Goal: Information Seeking & Learning: Learn about a topic

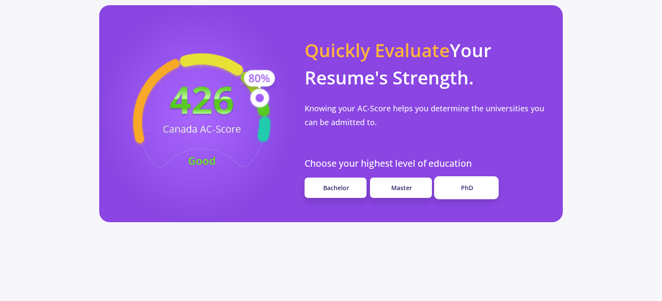
scroll to position [780, 0]
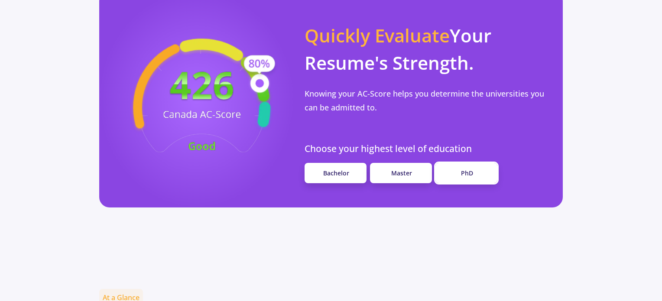
click at [463, 169] on span "PhD" at bounding box center [467, 173] width 12 height 8
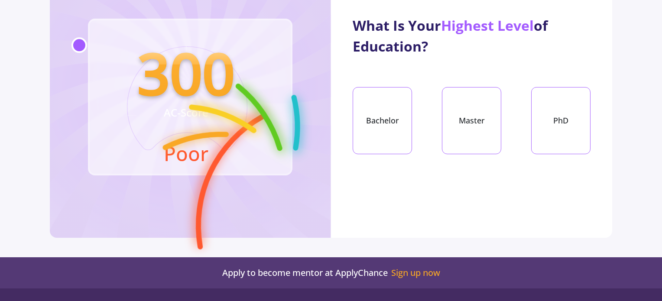
scroll to position [87, 0]
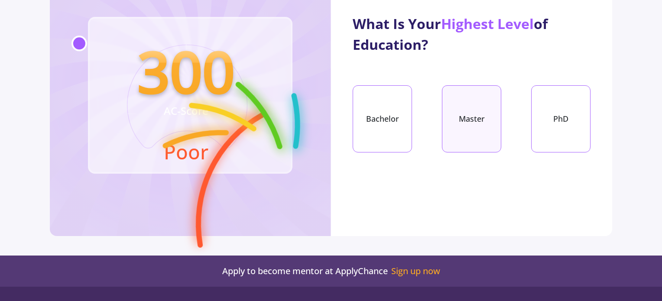
click at [471, 131] on div "Master" at bounding box center [471, 118] width 59 height 67
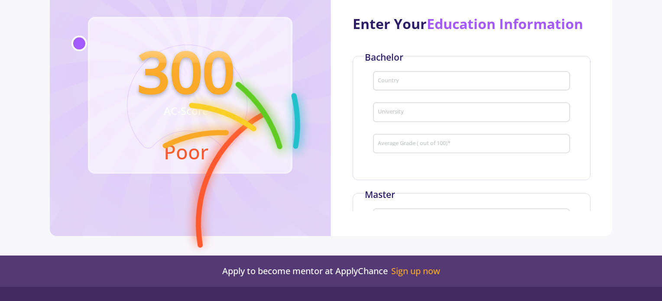
click at [534, 85] on div "Country" at bounding box center [471, 79] width 189 height 23
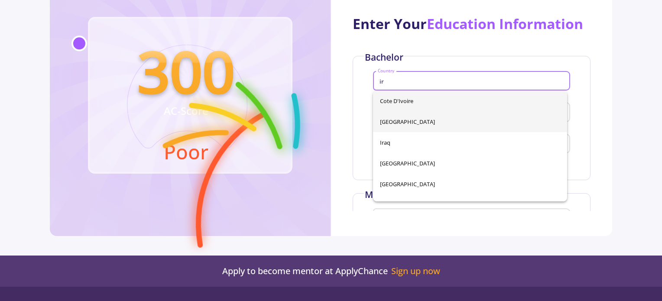
type input "ir"
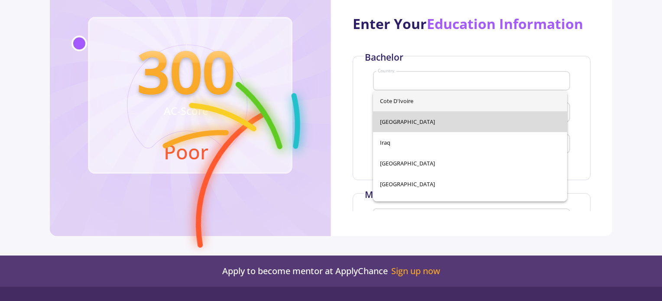
click at [496, 122] on div "Cote d'Ivoire [GEOGRAPHIC_DATA] [GEOGRAPHIC_DATA] [GEOGRAPHIC_DATA] [GEOGRAPHIC…" at bounding box center [470, 146] width 194 height 111
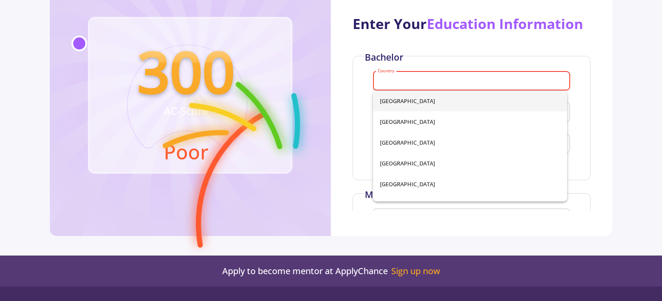
click at [404, 80] on input "Country" at bounding box center [472, 82] width 191 height 8
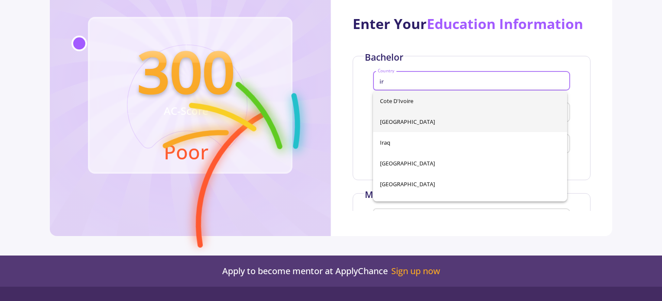
type input "ir"
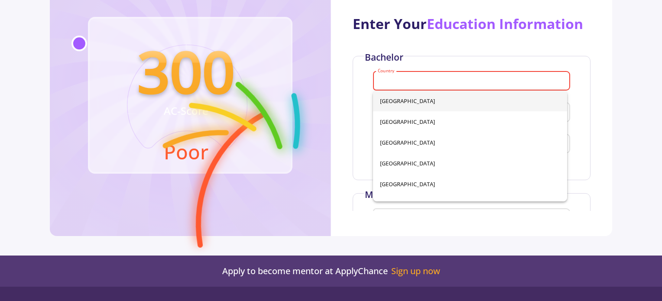
click at [381, 122] on div "[GEOGRAPHIC_DATA] [GEOGRAPHIC_DATA] [GEOGRAPHIC_DATA] [GEOGRAPHIC_DATA] [GEOGRA…" at bounding box center [470, 146] width 194 height 111
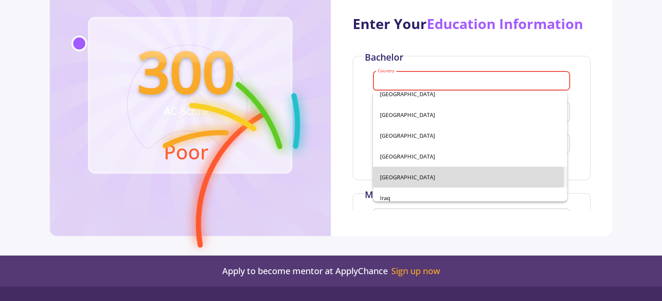
click at [415, 176] on span "[GEOGRAPHIC_DATA]" at bounding box center [470, 177] width 180 height 21
type input "[GEOGRAPHIC_DATA]"
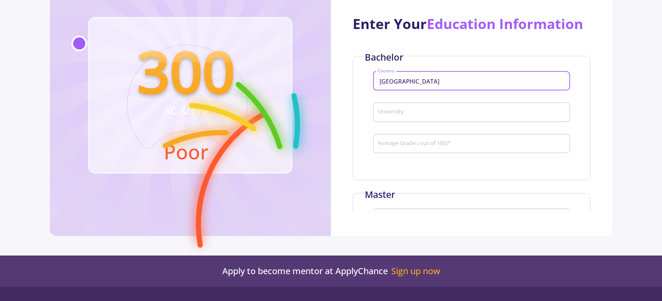
click at [400, 111] on input "University" at bounding box center [472, 113] width 191 height 8
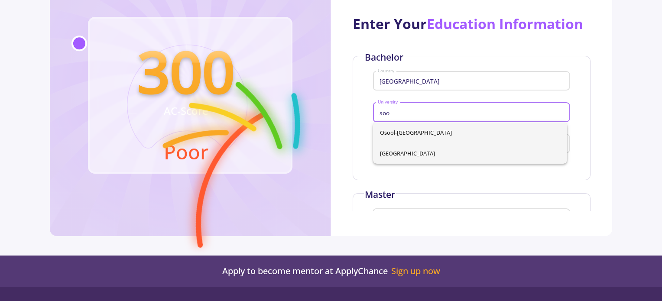
type input "soo"
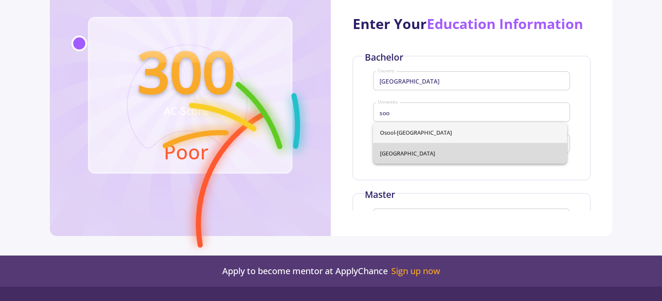
click at [397, 150] on div "Osool-al-din [GEOGRAPHIC_DATA]" at bounding box center [470, 143] width 194 height 42
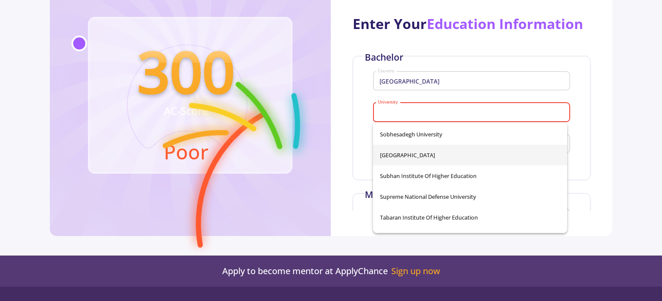
scroll to position [14238, 0]
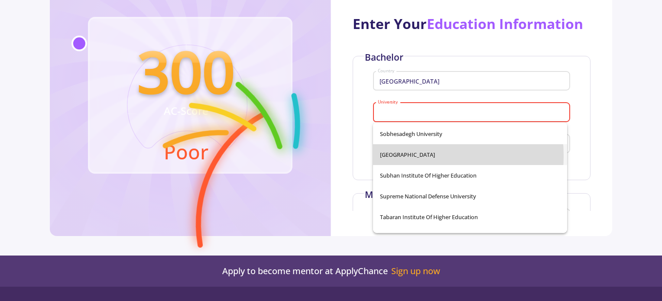
click at [398, 155] on span "[GEOGRAPHIC_DATA]" at bounding box center [470, 154] width 180 height 21
type input "[GEOGRAPHIC_DATA]"
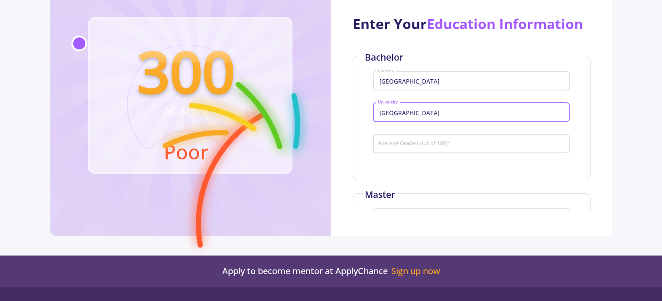
click at [398, 147] on input "Average Grade ( out of 100) *" at bounding box center [472, 144] width 191 height 8
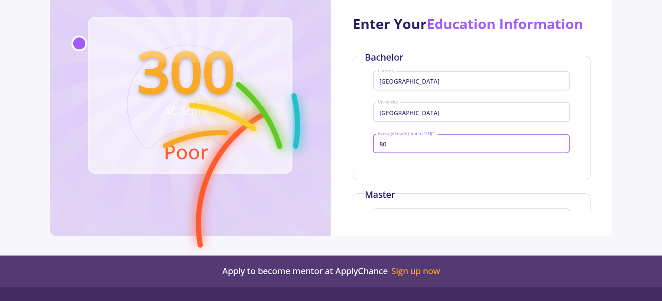
type input "80"
click at [556, 169] on div "Bachelor Iran Country [GEOGRAPHIC_DATA] 80 Average Grade ( out of 100) *" at bounding box center [472, 118] width 238 height 124
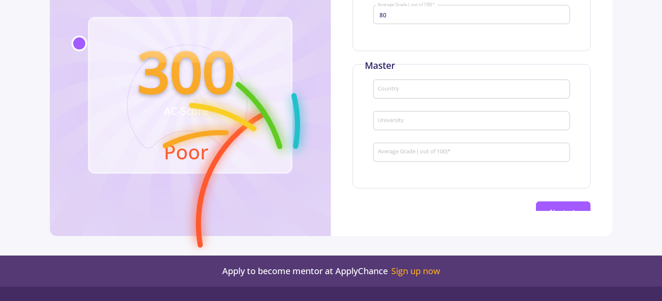
scroll to position [130, 0]
click at [449, 87] on input "Country" at bounding box center [472, 89] width 191 height 8
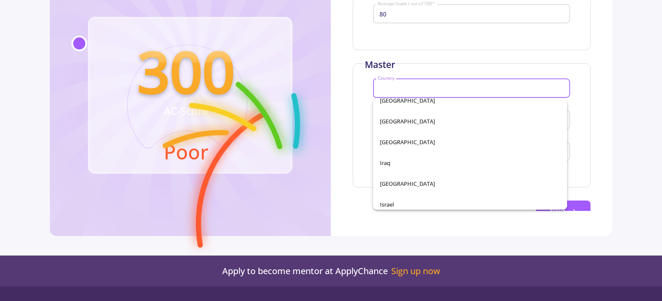
scroll to position [1819, 0]
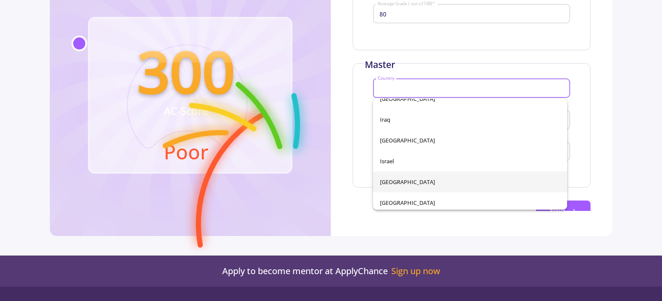
click at [390, 180] on span "[GEOGRAPHIC_DATA]" at bounding box center [470, 181] width 180 height 21
type input "[GEOGRAPHIC_DATA]"
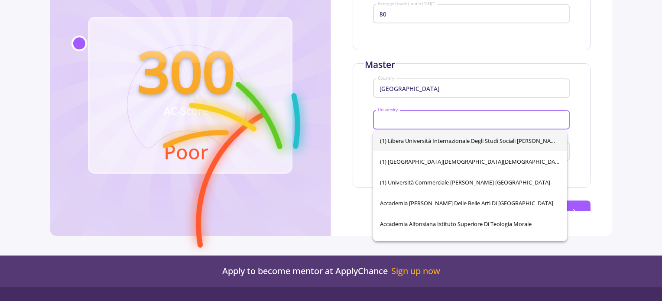
click at [405, 123] on input "University" at bounding box center [472, 120] width 191 height 8
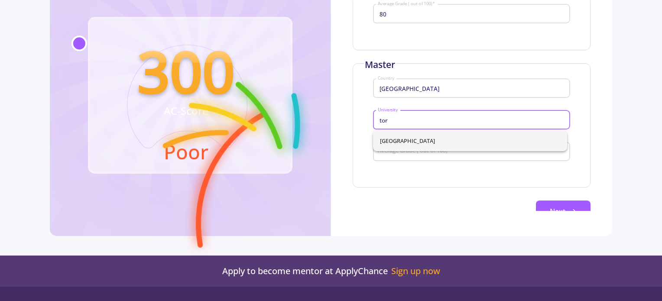
scroll to position [0, 0]
type input "tor"
click at [441, 139] on div "[GEOGRAPHIC_DATA]" at bounding box center [470, 140] width 194 height 21
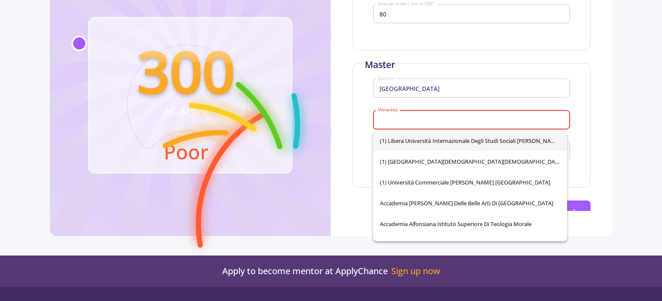
click at [537, 121] on input "University" at bounding box center [472, 120] width 191 height 8
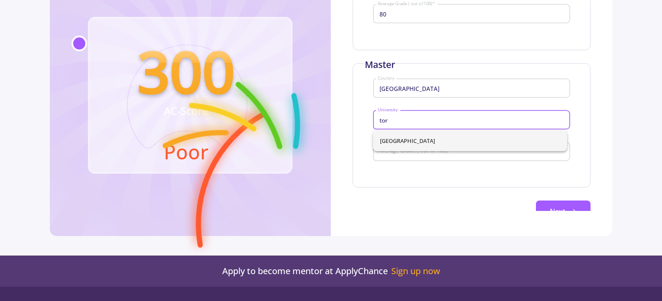
type input "tor"
click at [492, 141] on div "[GEOGRAPHIC_DATA]" at bounding box center [470, 140] width 194 height 21
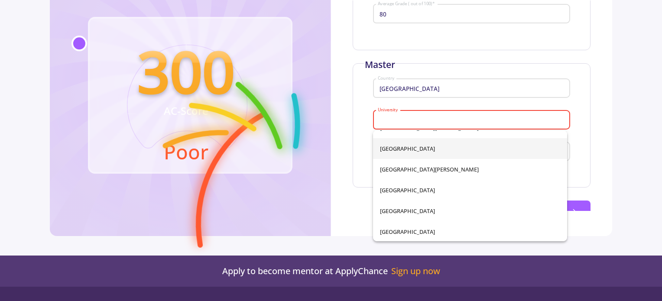
scroll to position [4046, 0]
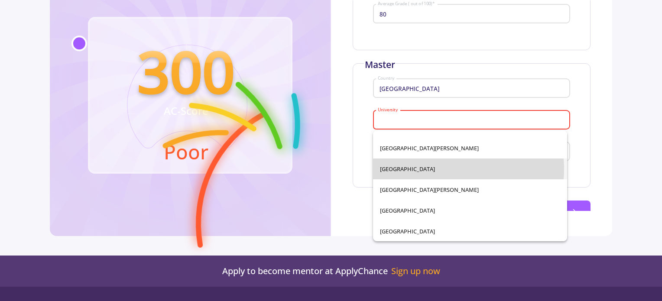
click at [450, 168] on span "[GEOGRAPHIC_DATA]" at bounding box center [470, 168] width 180 height 21
type input "[GEOGRAPHIC_DATA]"
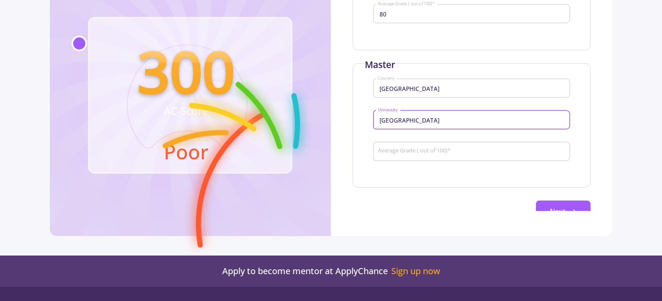
click at [417, 150] on input "Average Grade ( out of 100) *" at bounding box center [472, 152] width 191 height 8
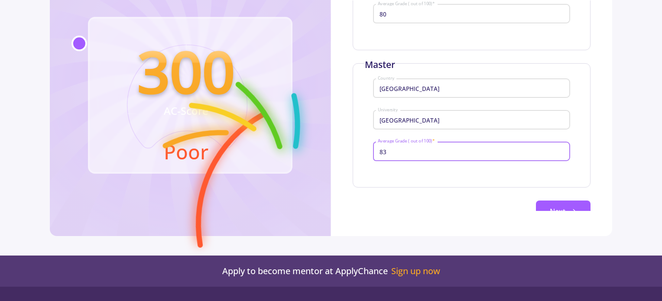
type input "83"
click at [423, 194] on div "Bachelor Iran Country [GEOGRAPHIC_DATA] 80 Average Grade ( out of 100) * Master…" at bounding box center [472, 74] width 238 height 296
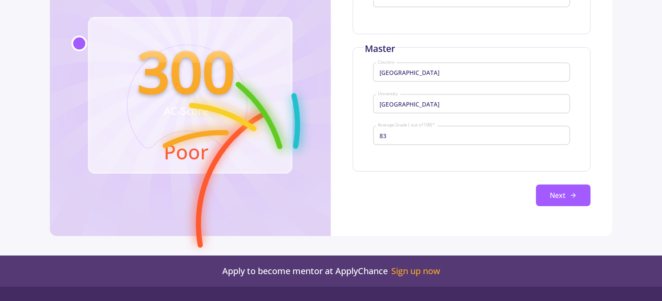
scroll to position [155, 0]
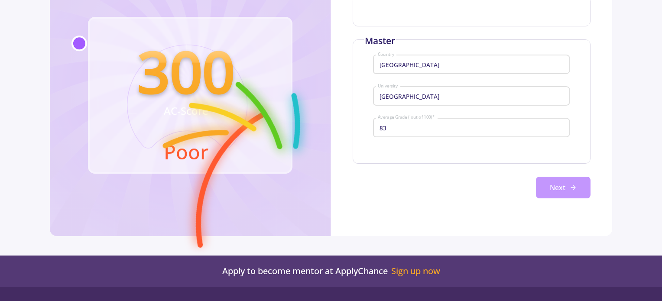
click at [547, 189] on button "Next" at bounding box center [563, 188] width 55 height 22
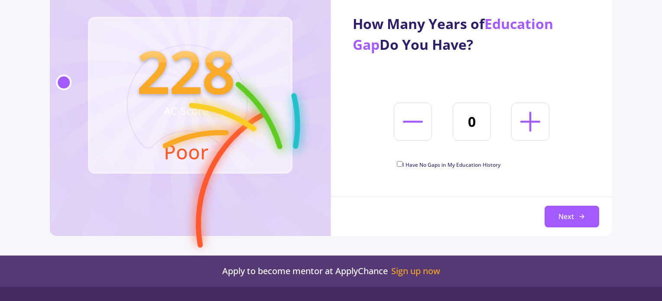
click at [529, 119] on icon at bounding box center [530, 122] width 32 height 32
click at [411, 129] on icon at bounding box center [413, 122] width 32 height 32
type input "0"
click at [399, 163] on input "I Have No Gaps in My Education History" at bounding box center [400, 164] width 6 height 6
checkbox input "true"
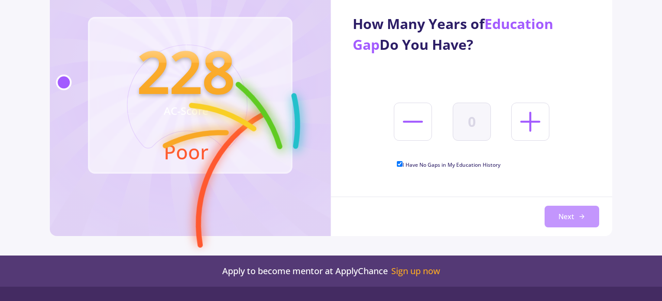
click at [572, 219] on button "Next" at bounding box center [571, 217] width 55 height 22
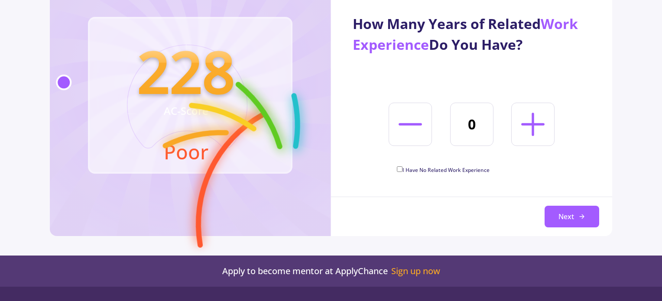
click at [535, 124] on line at bounding box center [532, 124] width 21 height 0
type input "3"
click at [556, 217] on button "Next" at bounding box center [571, 217] width 55 height 22
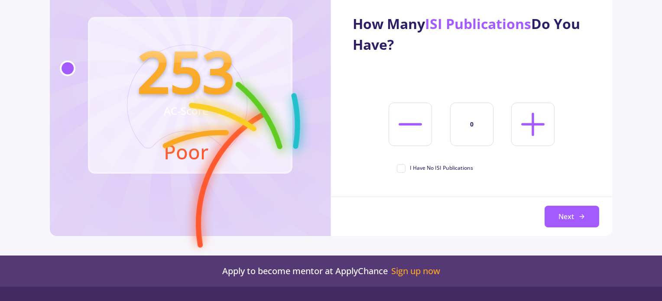
click at [538, 122] on icon at bounding box center [532, 124] width 37 height 37
type input "2"
click at [562, 216] on button "Next" at bounding box center [571, 217] width 55 height 22
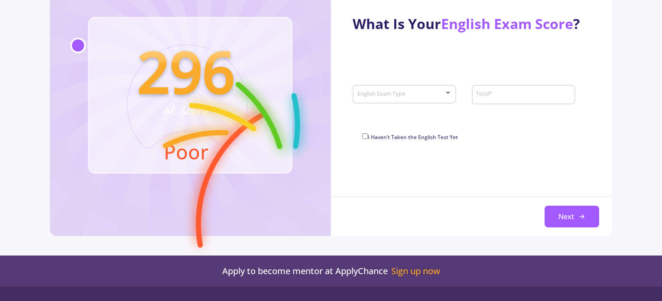
click at [446, 95] on div at bounding box center [448, 93] width 8 height 7
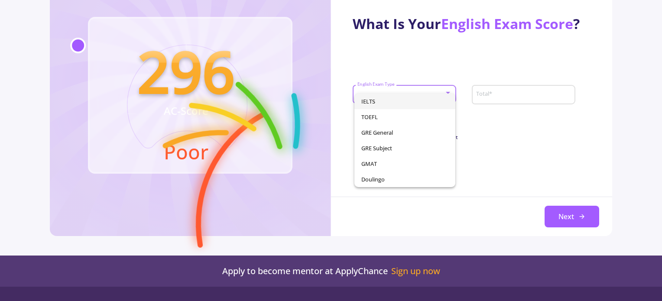
click at [438, 101] on span "IELTS" at bounding box center [404, 102] width 87 height 16
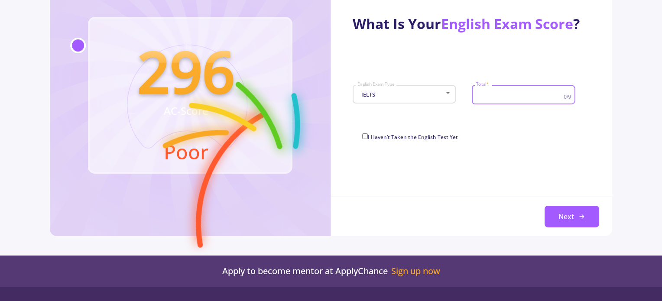
click at [495, 93] on input "Total *" at bounding box center [520, 95] width 90 height 8
type input "6.5"
click at [496, 122] on div "What Is Your English Exam Score ? IELTS English Exam Type 6.5 Total * 0/9 I Hav…" at bounding box center [471, 72] width 281 height 145
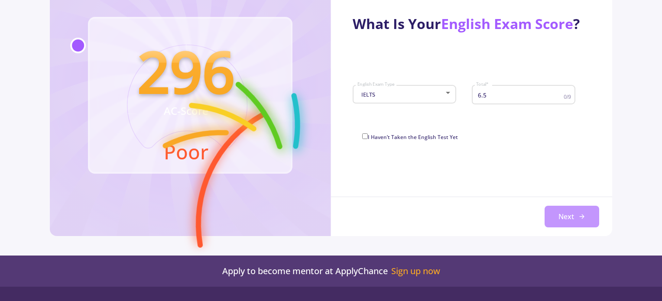
click at [584, 218] on icon at bounding box center [581, 216] width 7 height 7
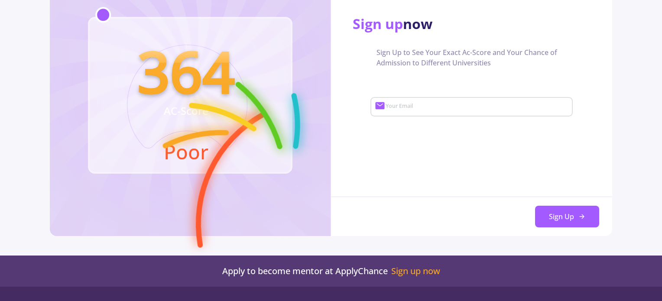
click at [485, 105] on input "Your Email" at bounding box center [478, 107] width 186 height 8
type input "[PERSON_NAME][EMAIL_ADDRESS][DOMAIN_NAME]"
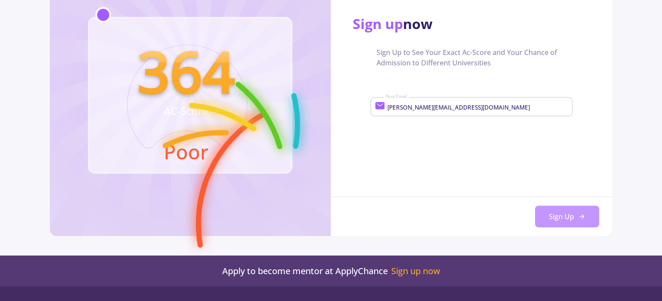
click at [565, 213] on button "Sign Up" at bounding box center [567, 217] width 64 height 22
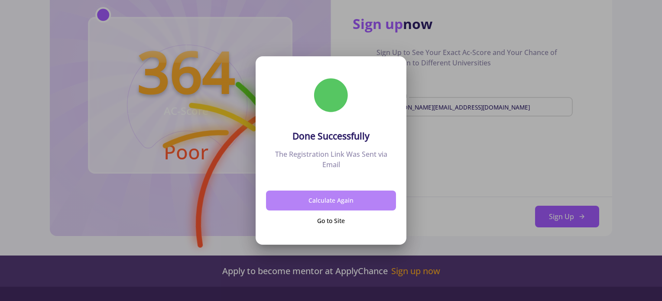
click at [352, 203] on button "Calculate Again" at bounding box center [331, 201] width 130 height 20
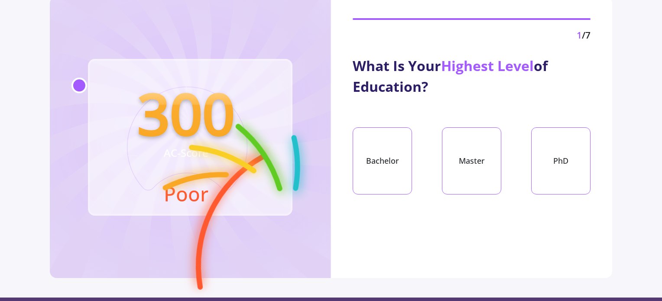
scroll to position [43, 0]
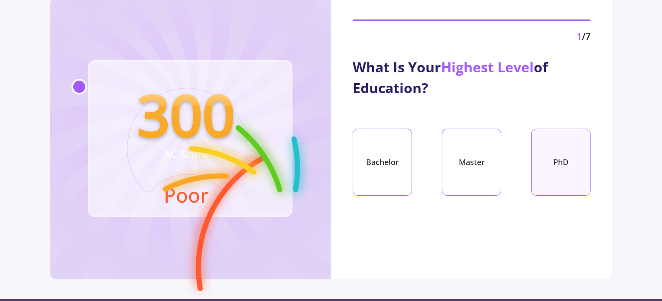
click at [577, 161] on div "PhD" at bounding box center [560, 162] width 59 height 67
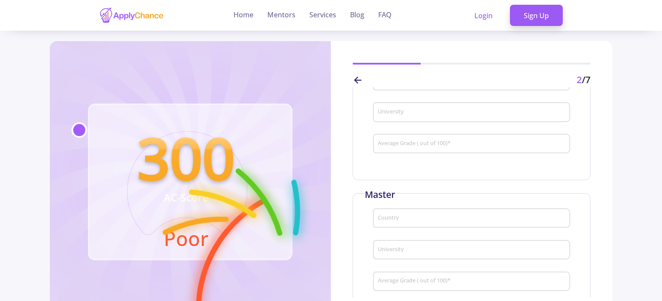
scroll to position [0, 0]
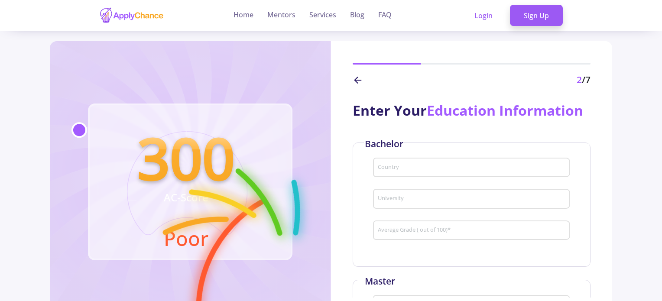
click at [477, 174] on div "Country" at bounding box center [471, 166] width 189 height 23
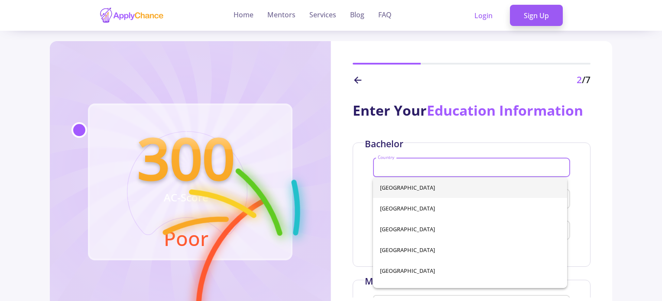
click at [476, 166] on input "Country" at bounding box center [472, 168] width 191 height 8
click at [592, 155] on div "Enter Your Education Information Bachelor Country University Average Grade ( ou…" at bounding box center [471, 192] width 281 height 211
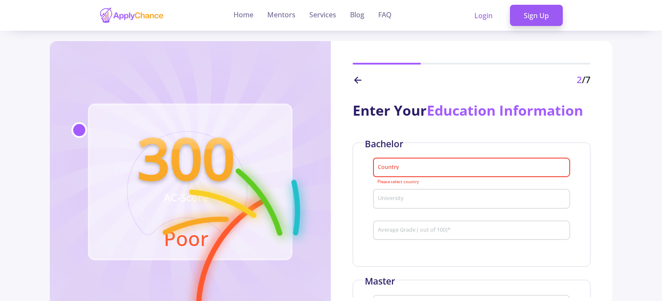
click at [390, 170] on input "Country" at bounding box center [472, 168] width 191 height 8
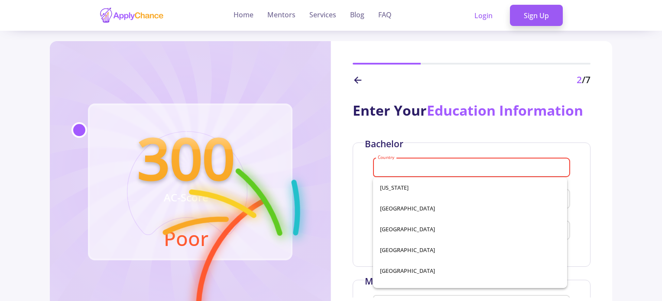
scroll to position [1776, 0]
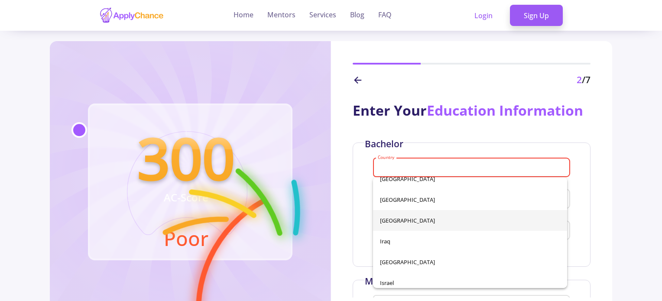
click at [424, 223] on span "[GEOGRAPHIC_DATA]" at bounding box center [470, 220] width 180 height 21
type input "[GEOGRAPHIC_DATA]"
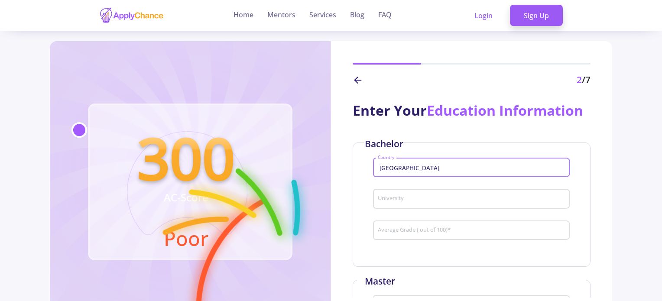
click at [423, 203] on input "University" at bounding box center [472, 199] width 191 height 8
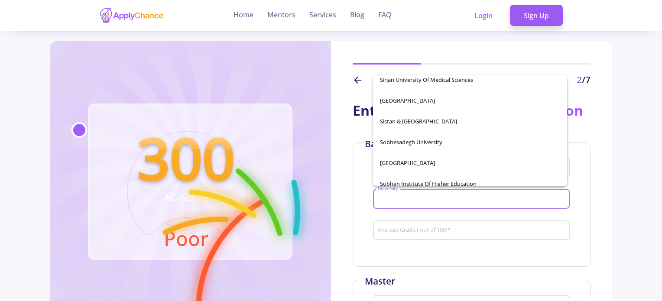
scroll to position [14183, 0]
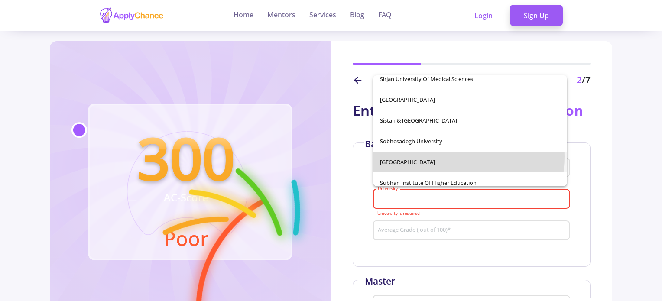
click at [435, 156] on span "[GEOGRAPHIC_DATA]" at bounding box center [470, 162] width 180 height 21
type input "[GEOGRAPHIC_DATA]"
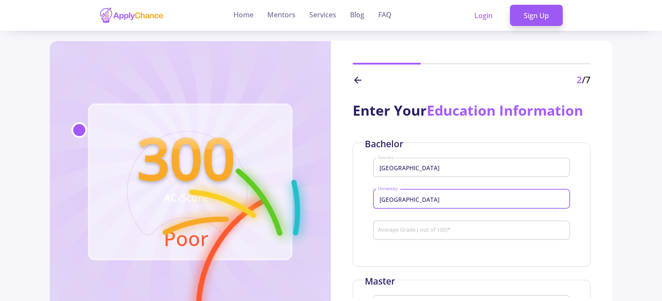
click at [419, 226] on div "Average Grade ( out of 100) *" at bounding box center [471, 228] width 189 height 23
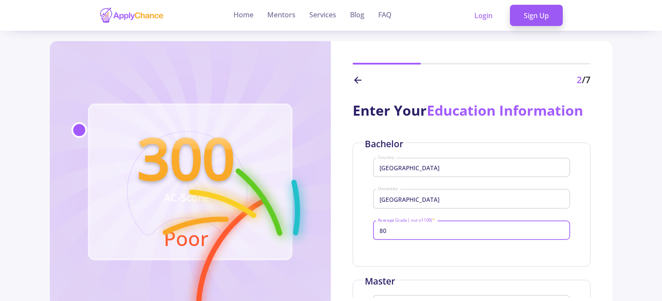
type input "80"
click at [411, 256] on div "Bachelor Iran Country [GEOGRAPHIC_DATA] 80 Average Grade ( out of 100) *" at bounding box center [472, 204] width 238 height 124
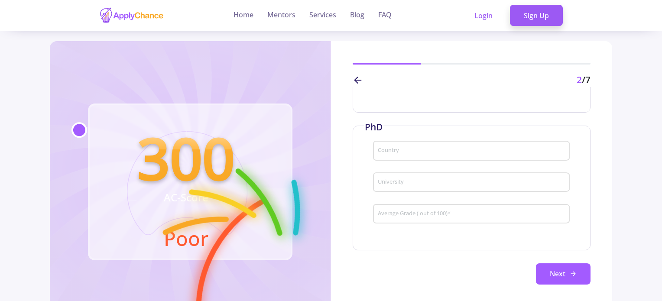
scroll to position [206, 0]
click at [406, 101] on input "Country" at bounding box center [472, 99] width 191 height 8
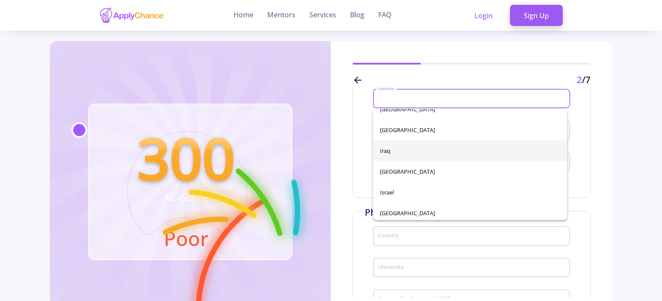
scroll to position [1814, 0]
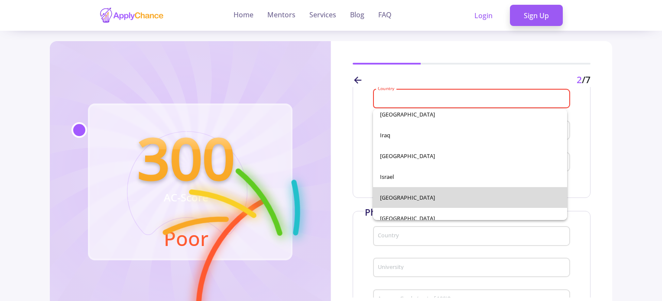
click at [480, 194] on span "[GEOGRAPHIC_DATA]" at bounding box center [470, 197] width 180 height 21
type input "[GEOGRAPHIC_DATA]"
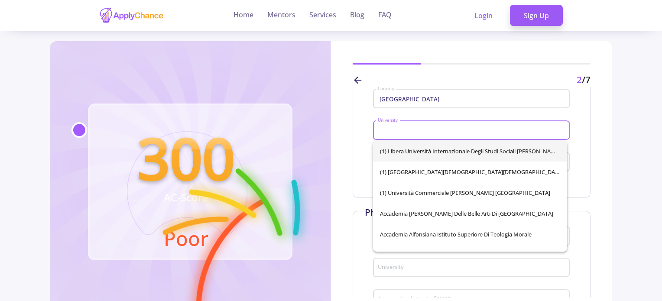
click at [454, 133] on input "University" at bounding box center [472, 131] width 191 height 8
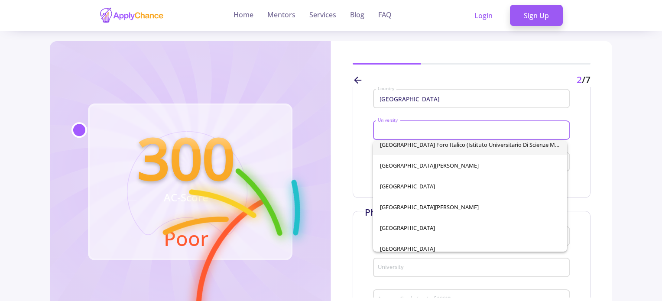
scroll to position [4039, 0]
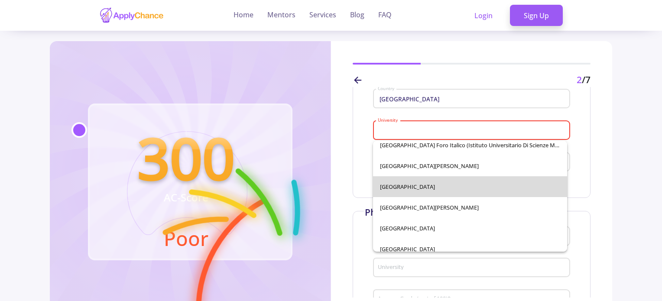
click at [491, 186] on span "[GEOGRAPHIC_DATA]" at bounding box center [470, 186] width 180 height 21
type input "[GEOGRAPHIC_DATA]"
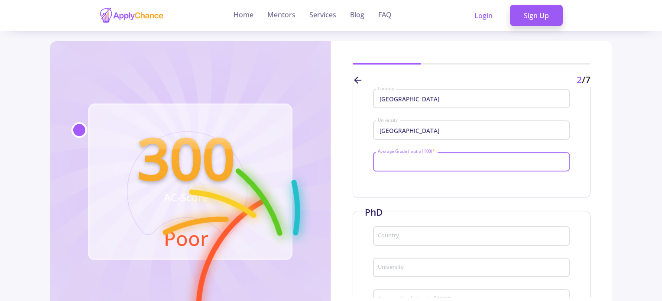
click at [435, 159] on input "Average Grade ( out of 100) *" at bounding box center [472, 162] width 191 height 8
type input "83"
click at [414, 206] on div "Bachelor Iran Country [GEOGRAPHIC_DATA] 80 Average Grade ( out of 100) * Master…" at bounding box center [472, 153] width 238 height 434
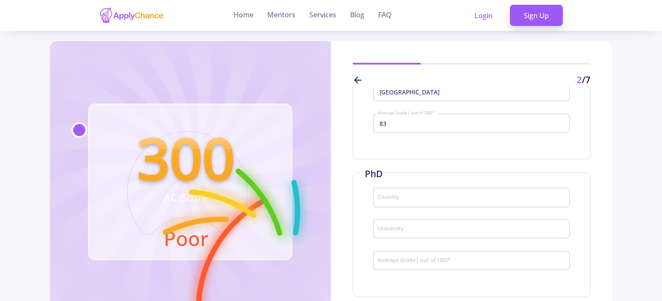
scroll to position [293, 0]
click at [559, 268] on button "Next" at bounding box center [563, 274] width 55 height 22
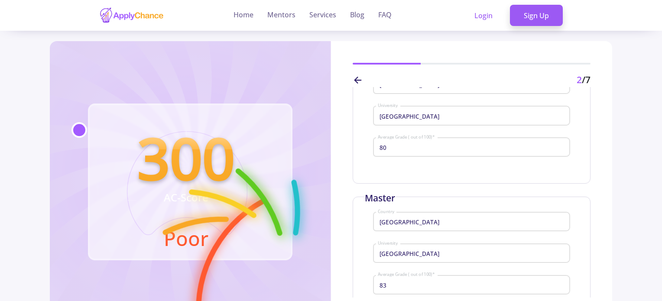
scroll to position [33, 0]
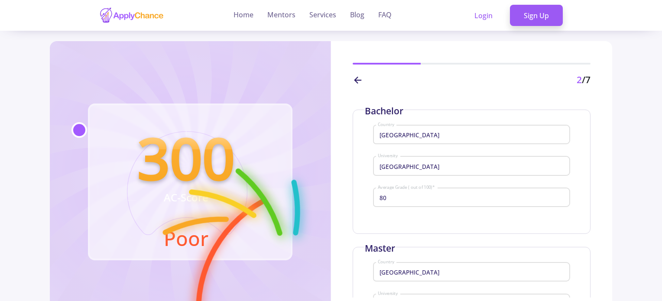
click at [357, 79] on icon at bounding box center [358, 80] width 10 height 10
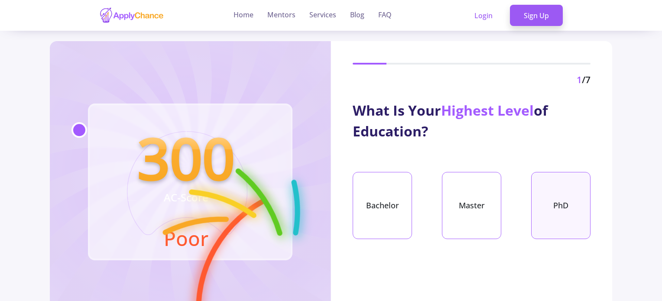
click at [572, 218] on div "PhD" at bounding box center [560, 205] width 59 height 67
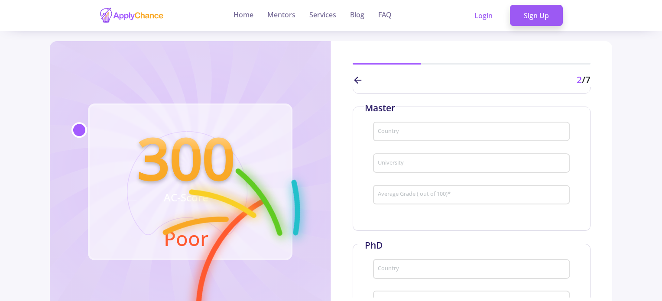
scroll to position [0, 0]
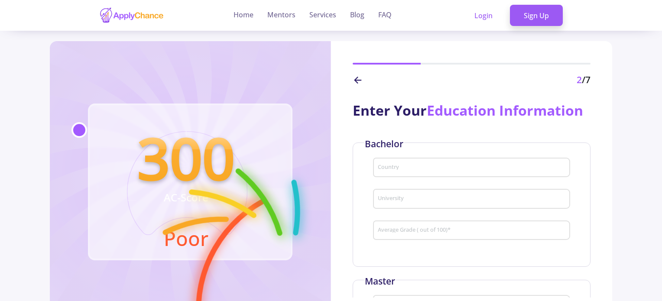
click at [363, 80] on div "2 /7" at bounding box center [472, 80] width 238 height 14
click at [358, 81] on icon at bounding box center [358, 80] width 10 height 10
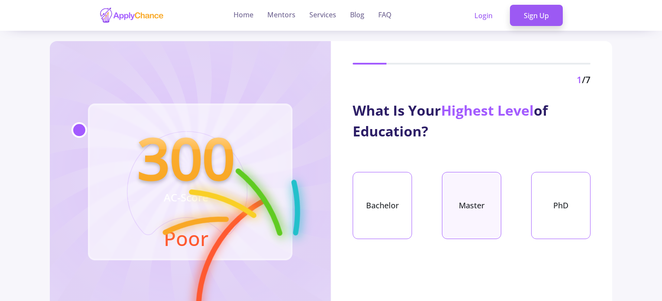
click at [491, 213] on div "Master" at bounding box center [471, 205] width 59 height 67
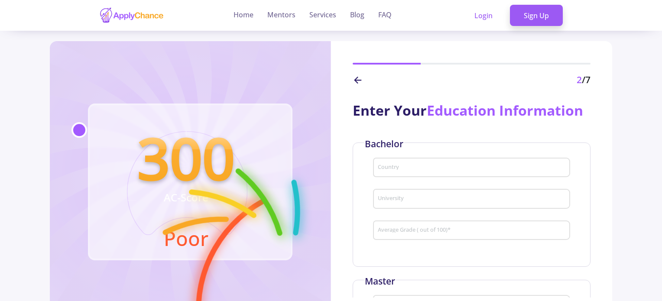
click at [440, 164] on input "Country" at bounding box center [472, 168] width 191 height 8
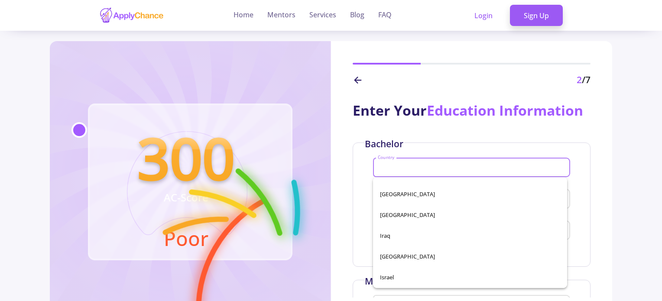
scroll to position [1785, 0]
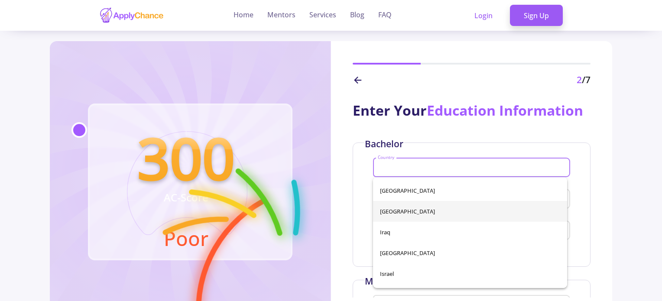
click at [421, 217] on span "[GEOGRAPHIC_DATA]" at bounding box center [470, 211] width 180 height 21
type input "[GEOGRAPHIC_DATA]"
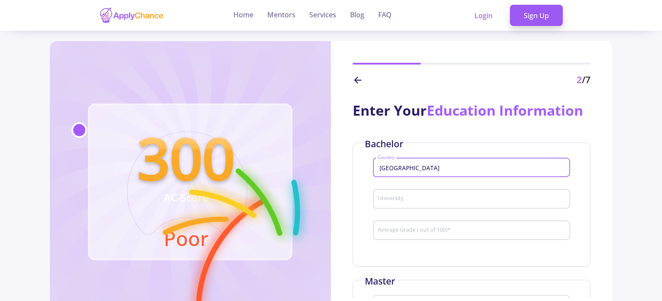
click at [420, 202] on input "University" at bounding box center [472, 199] width 191 height 8
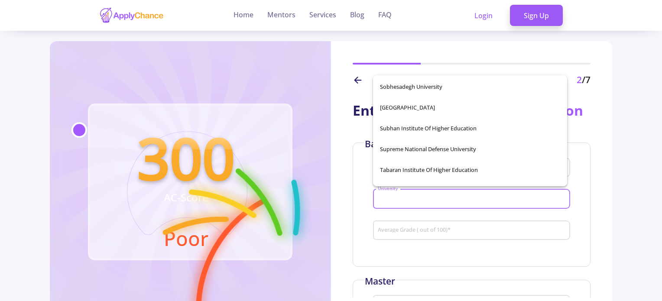
scroll to position [14195, 0]
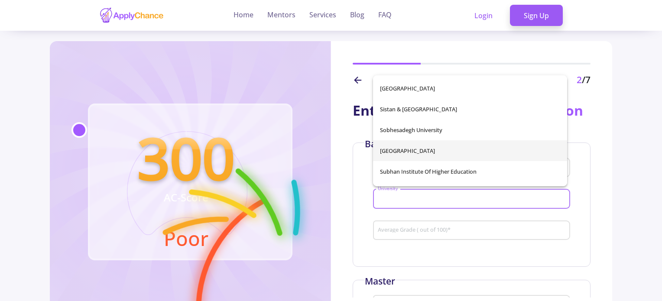
click at [506, 149] on span "[GEOGRAPHIC_DATA]" at bounding box center [470, 150] width 180 height 21
type input "[GEOGRAPHIC_DATA]"
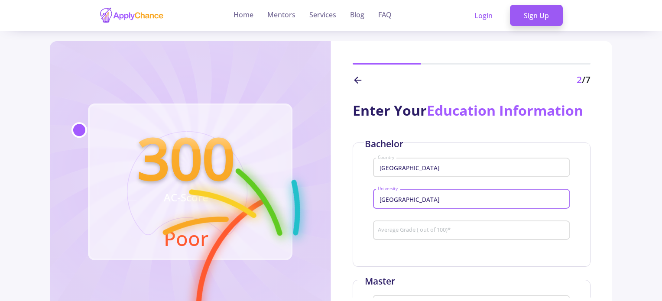
click at [460, 232] on input "Average Grade ( out of 100) *" at bounding box center [472, 231] width 191 height 8
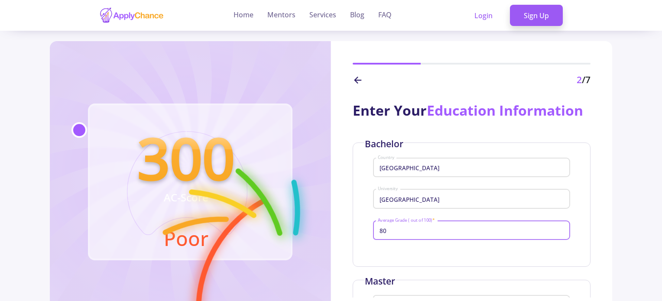
type input "80"
click at [492, 247] on div "80 Average Grade ( out of 100) *" at bounding box center [471, 233] width 197 height 29
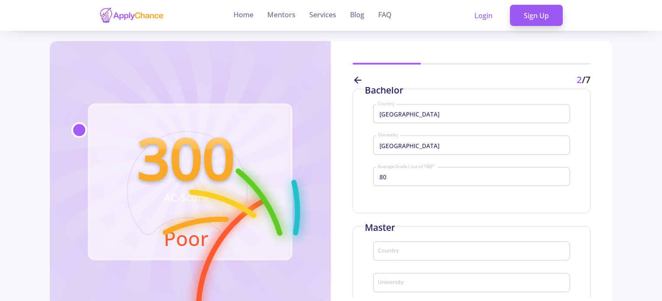
scroll to position [130, 0]
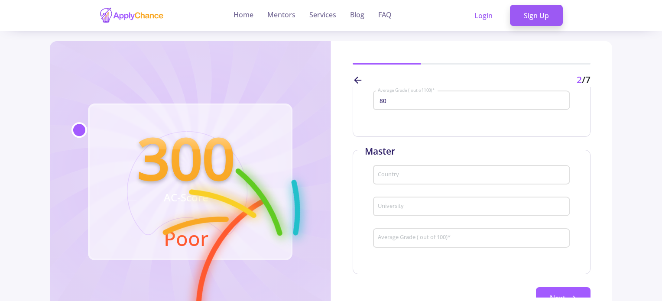
click at [407, 177] on input "Country" at bounding box center [472, 175] width 191 height 8
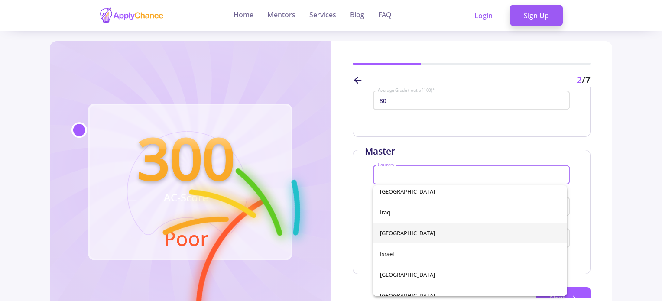
scroll to position [1813, 0]
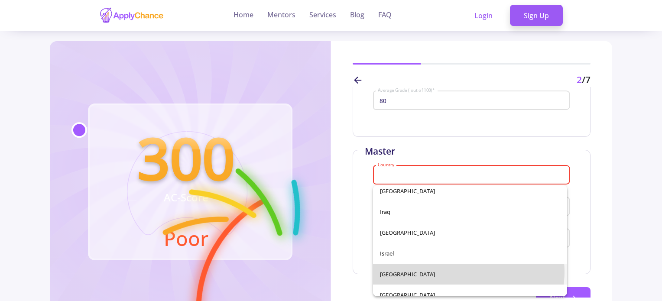
click at [466, 272] on span "[GEOGRAPHIC_DATA]" at bounding box center [470, 274] width 180 height 21
type input "[GEOGRAPHIC_DATA]"
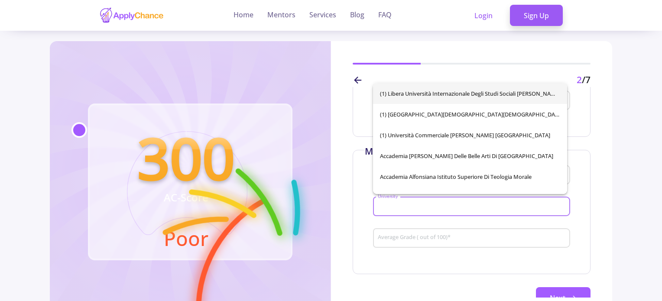
click at [459, 210] on input "University" at bounding box center [472, 207] width 191 height 8
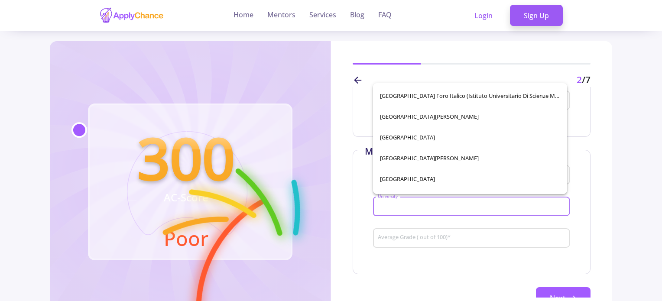
scroll to position [4074, 0]
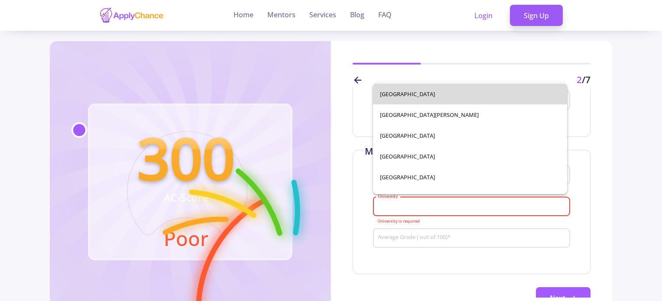
click at [477, 94] on span "[GEOGRAPHIC_DATA]" at bounding box center [470, 94] width 180 height 21
type input "[GEOGRAPHIC_DATA]"
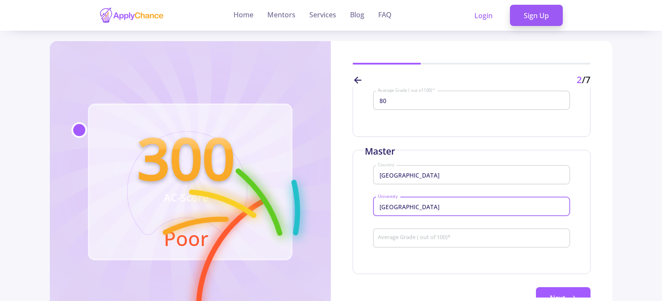
click at [428, 236] on input "Average Grade ( out of 100) *" at bounding box center [472, 238] width 191 height 8
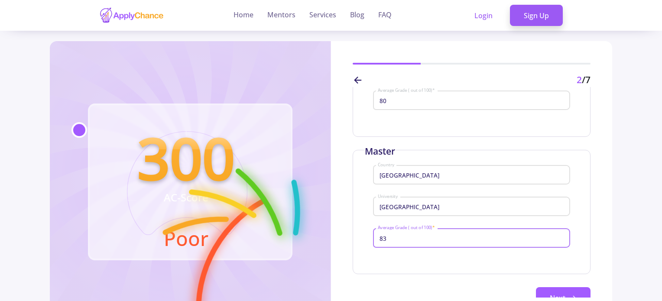
type input "83"
click at [419, 255] on div "83 Average Grade ( out of 100) *" at bounding box center [471, 240] width 197 height 29
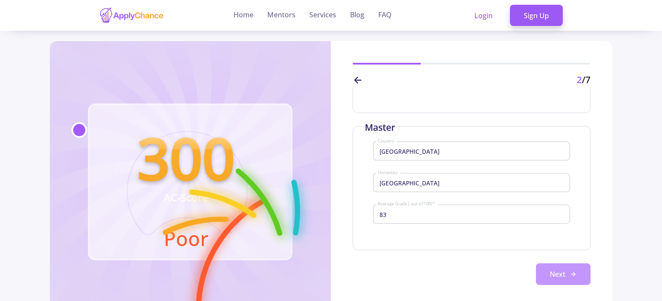
click at [545, 272] on button "Next" at bounding box center [563, 274] width 55 height 22
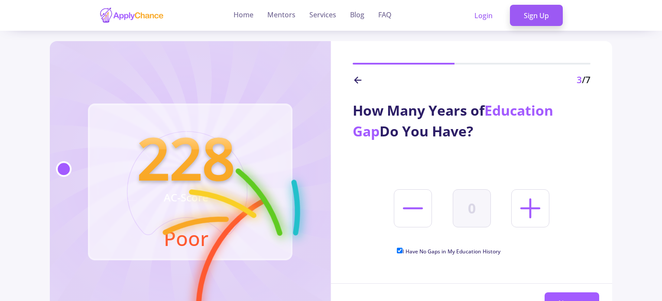
scroll to position [43, 0]
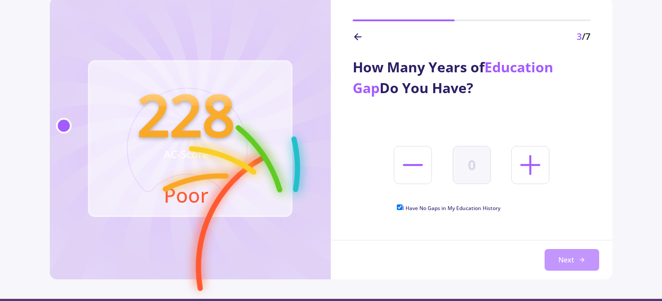
click at [582, 259] on icon at bounding box center [581, 259] width 7 height 7
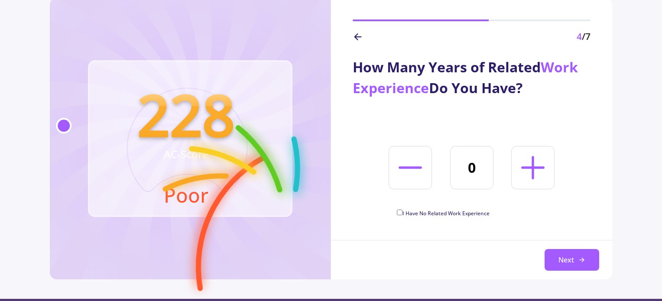
click at [537, 181] on icon at bounding box center [532, 167] width 37 height 37
click at [528, 158] on icon at bounding box center [532, 167] width 37 height 37
type input "3"
click at [564, 258] on button "Next" at bounding box center [571, 260] width 55 height 22
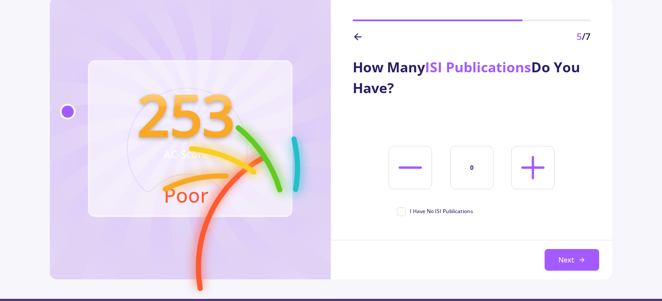
click at [542, 178] on icon at bounding box center [532, 167] width 37 height 37
type input "4"
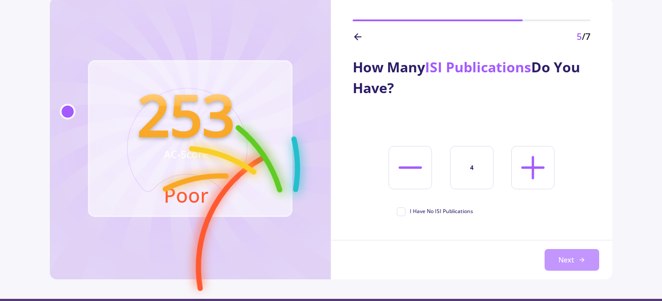
click at [572, 260] on button "Next" at bounding box center [571, 260] width 55 height 22
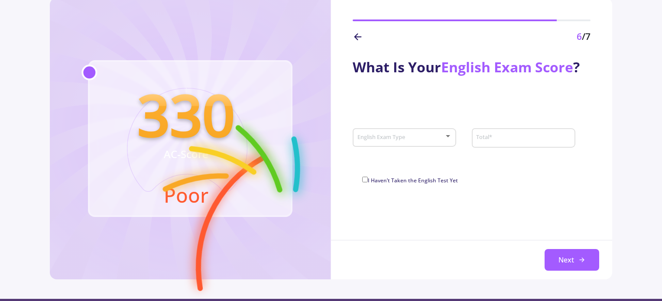
click at [421, 136] on span at bounding box center [401, 138] width 85 height 6
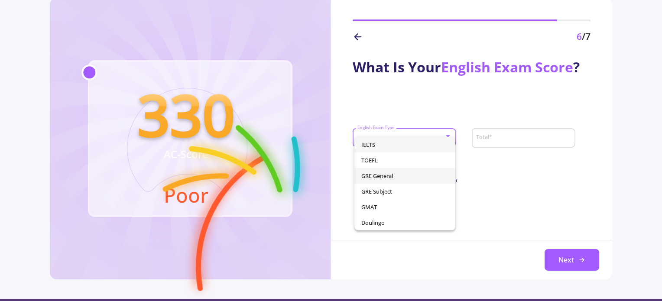
click at [409, 173] on span "GRE General" at bounding box center [404, 176] width 87 height 16
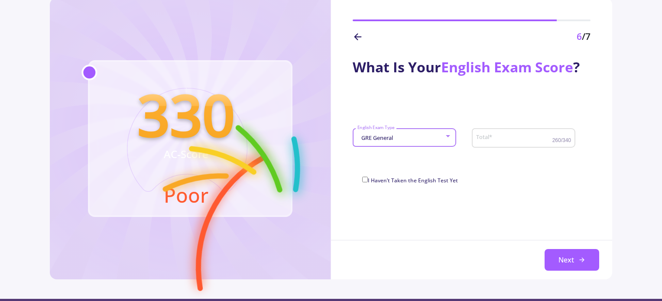
click at [497, 137] on input "Total *" at bounding box center [514, 138] width 78 height 8
type input "300"
click at [506, 168] on div "What Is Your English Exam Score ? GRE General English Exam Type 300 Total * 260…" at bounding box center [471, 116] width 281 height 145
click at [573, 259] on button "Next" at bounding box center [571, 260] width 55 height 22
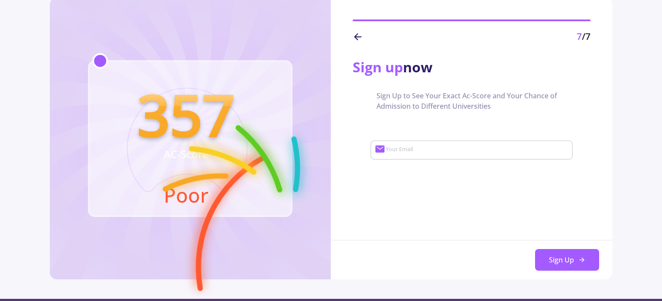
scroll to position [0, 0]
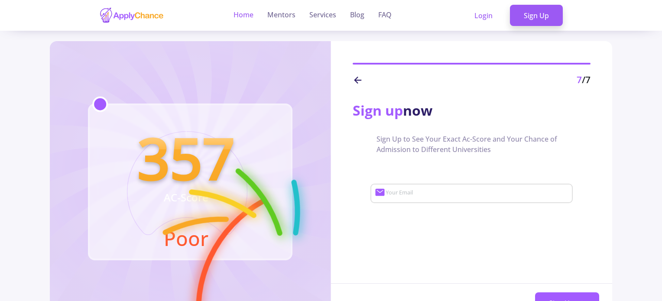
click at [251, 17] on link "Home" at bounding box center [243, 15] width 20 height 31
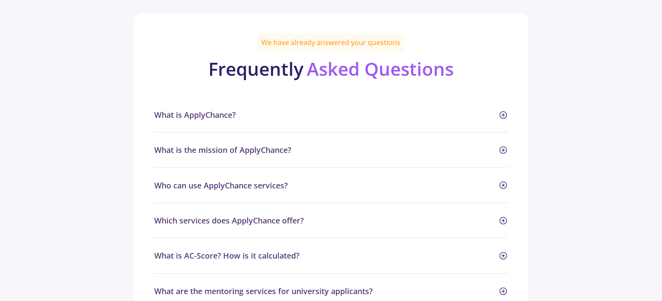
scroll to position [3766, 0]
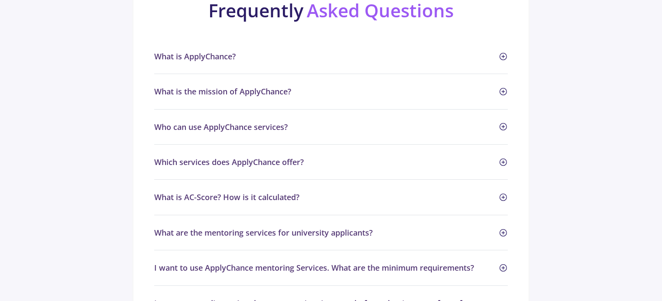
click at [376, 190] on span "What is AC-Score? How is it calculated?" at bounding box center [331, 197] width 354 height 14
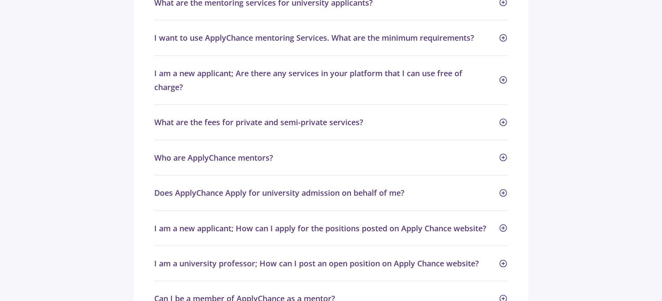
scroll to position [4026, 0]
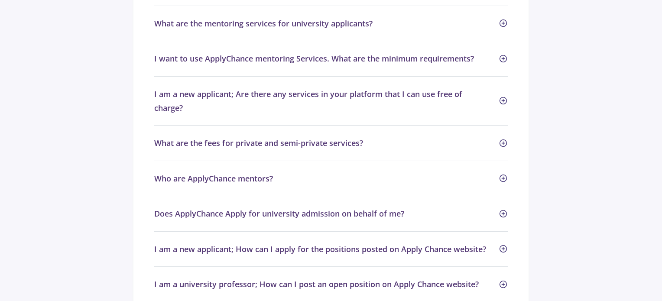
click at [426, 171] on span "Who are ApplyChance mentors?" at bounding box center [331, 178] width 354 height 14
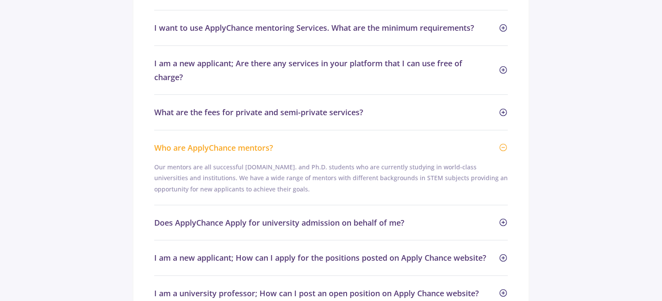
scroll to position [4113, 0]
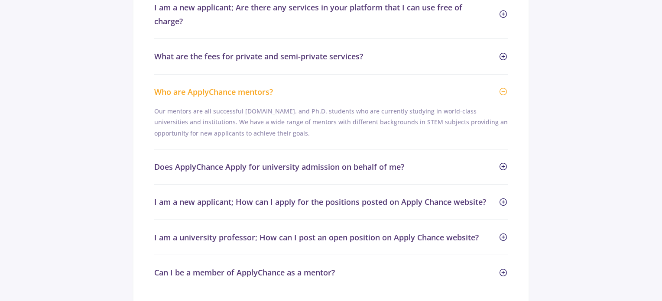
click at [427, 160] on span "Does ApplyChance Apply for university admission on behalf of me?" at bounding box center [331, 167] width 354 height 14
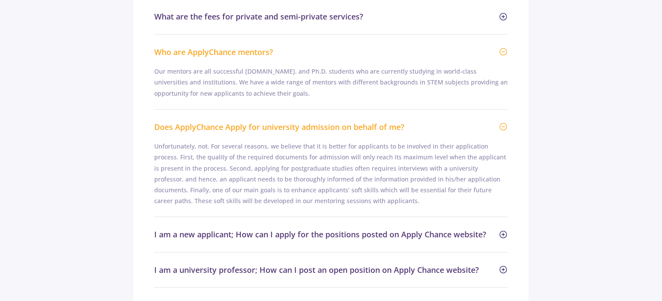
scroll to position [4199, 0]
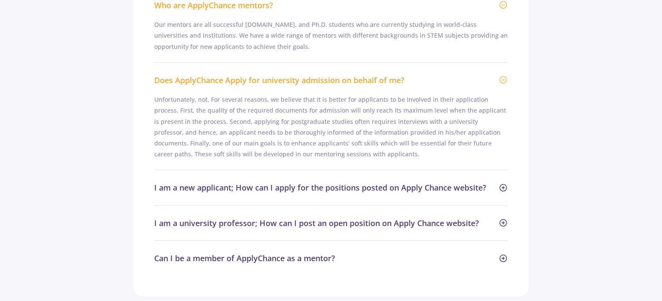
click at [365, 182] on span "I am a new applicant; How can I apply for the positions posted on Apply Chance …" at bounding box center [320, 187] width 332 height 10
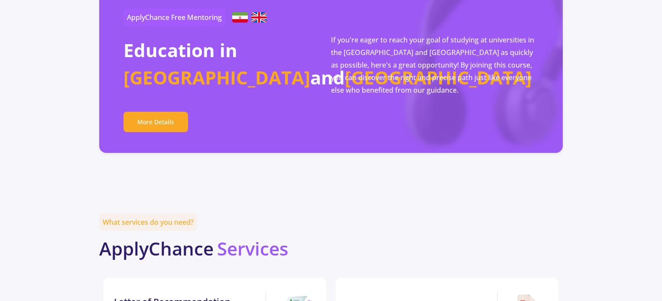
scroll to position [0, 0]
